Goal: Navigation & Orientation: Find specific page/section

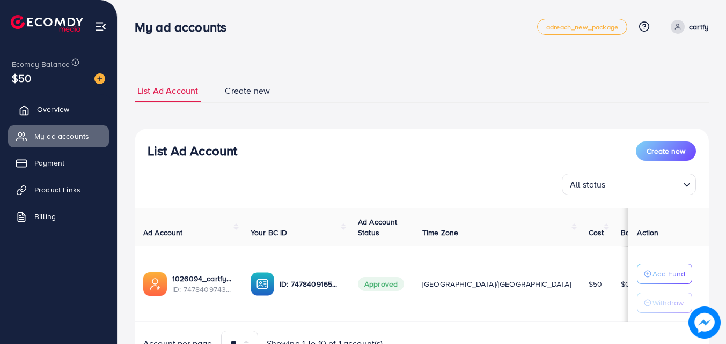
drag, startPoint x: 0, startPoint y: 0, endPoint x: 54, endPoint y: 111, distance: 122.8
click at [54, 111] on span "Overview" at bounding box center [53, 109] width 32 height 11
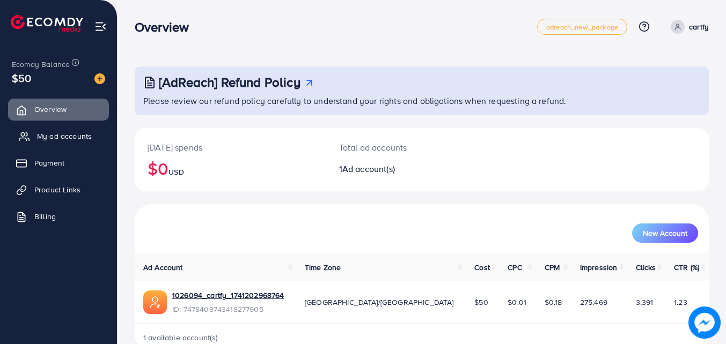
click at [52, 135] on span "My ad accounts" at bounding box center [64, 136] width 55 height 11
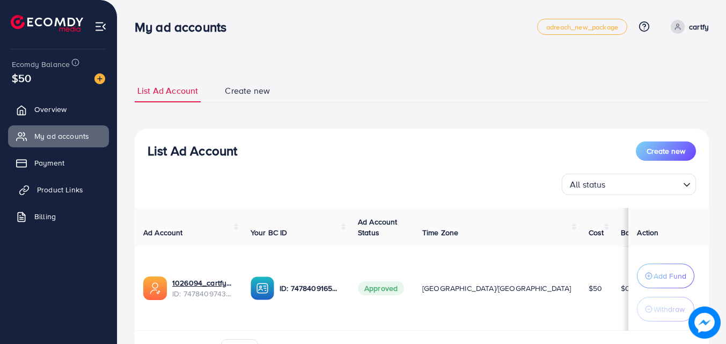
click at [82, 189] on span "Product Links" at bounding box center [60, 190] width 46 height 11
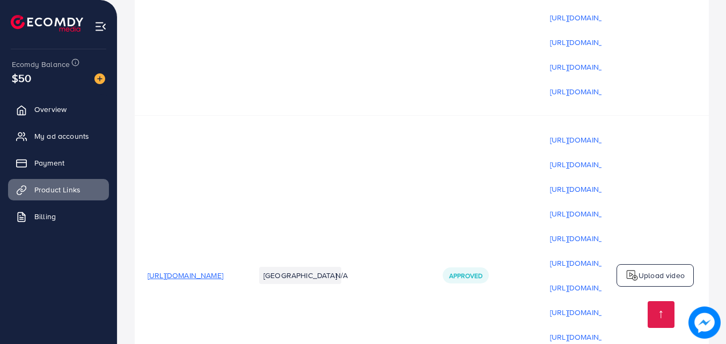
scroll to position [1073, 0]
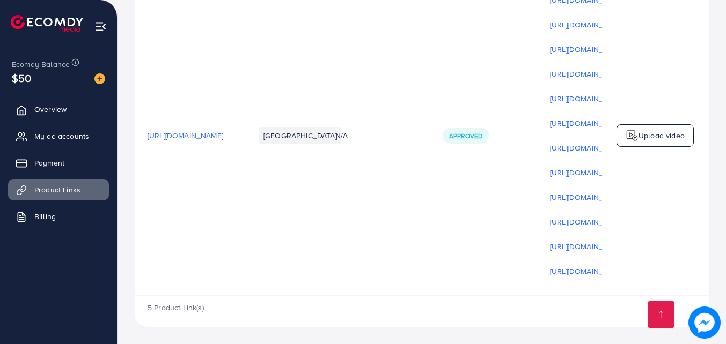
click at [223, 133] on span "[URL][DOMAIN_NAME]" at bounding box center [186, 135] width 76 height 11
